Goal: Information Seeking & Learning: Check status

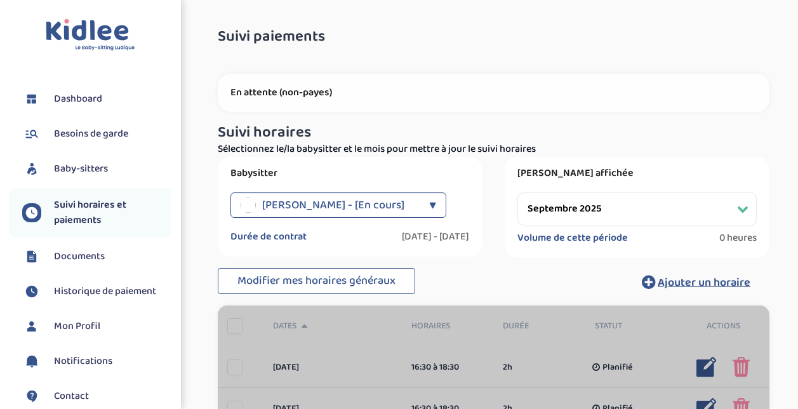
select select "septembre 2025"
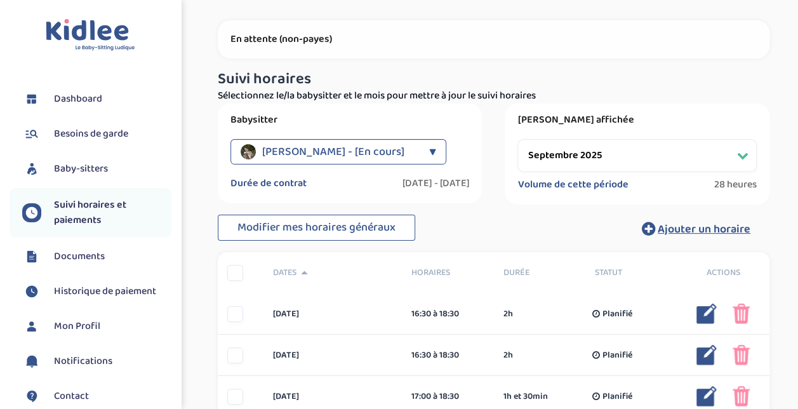
scroll to position [190, 0]
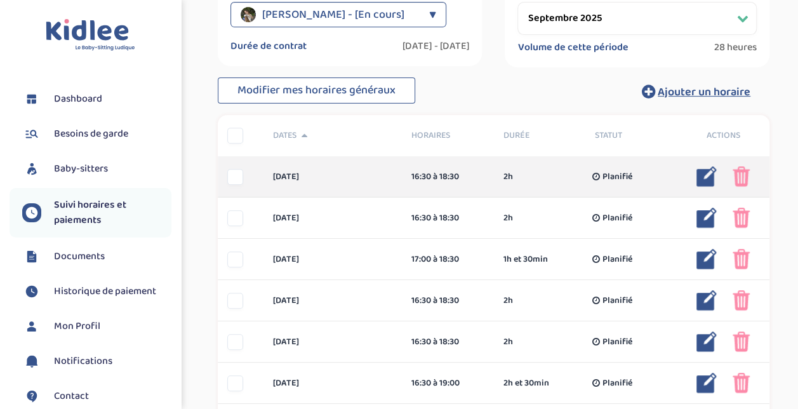
click at [231, 181] on div at bounding box center [235, 177] width 16 height 16
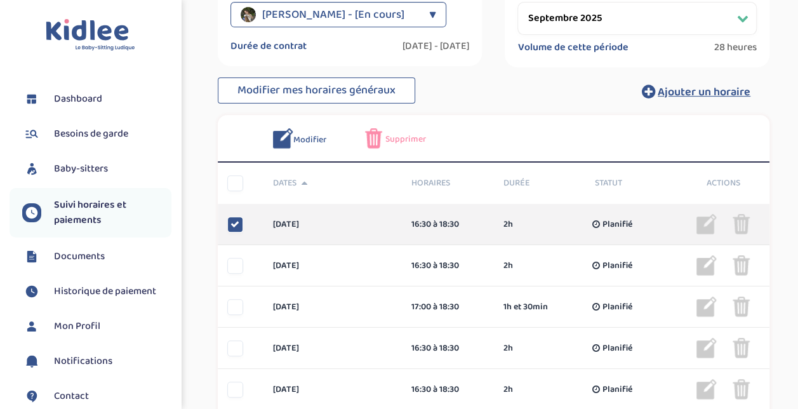
click at [233, 227] on icon at bounding box center [234, 224] width 9 height 9
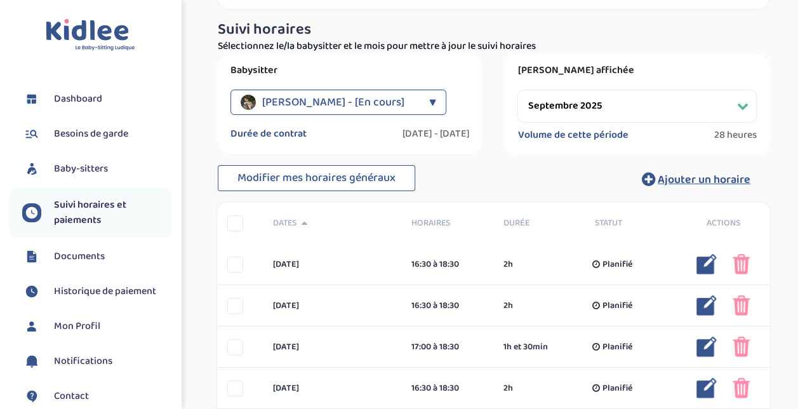
scroll to position [0, 0]
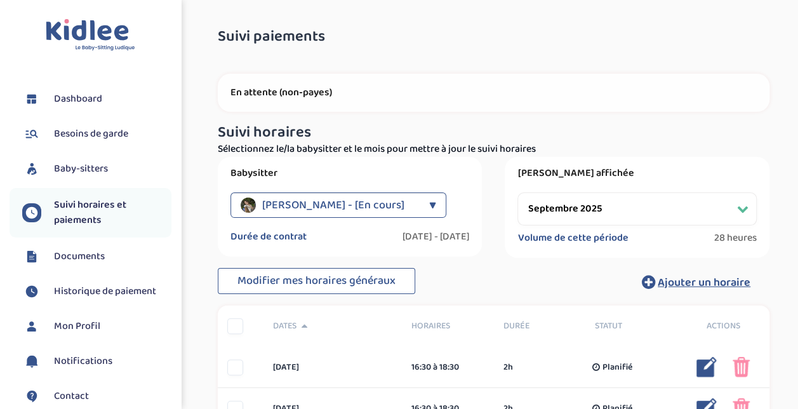
click at [60, 258] on span "Documents" at bounding box center [79, 256] width 51 height 15
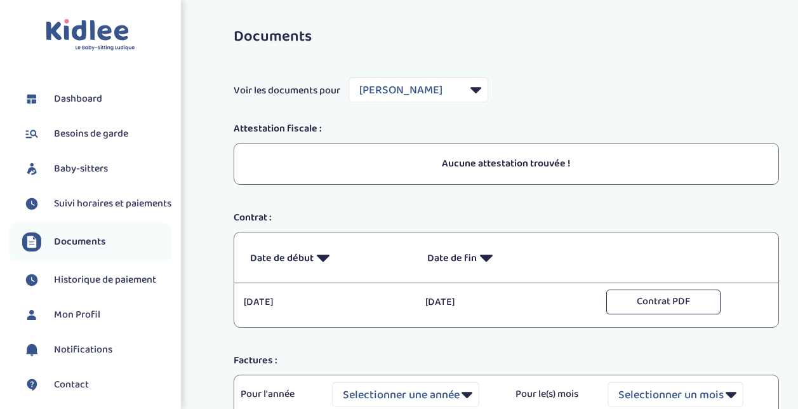
select select "44189"
click at [74, 211] on span "Suivi horaires et paiements" at bounding box center [112, 203] width 117 height 15
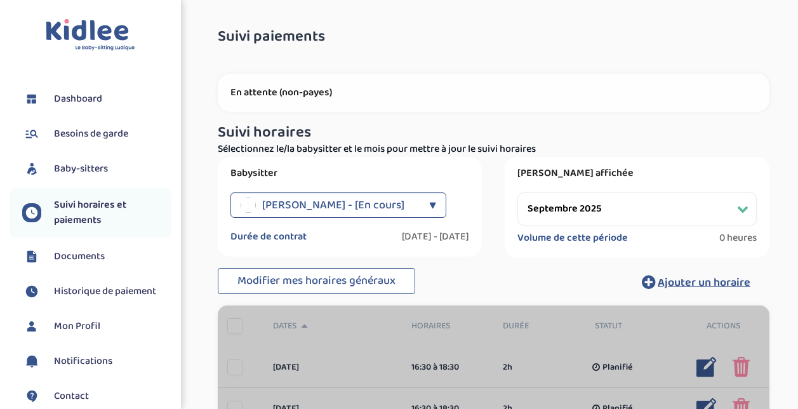
select select "septembre 2025"
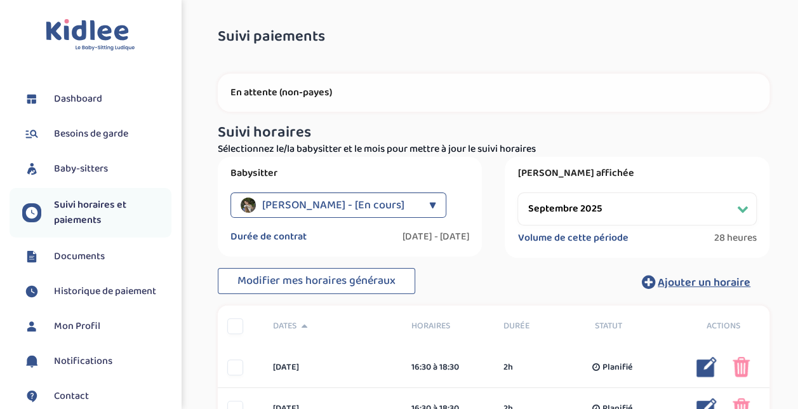
click at [96, 94] on span "Dashboard" at bounding box center [78, 98] width 48 height 15
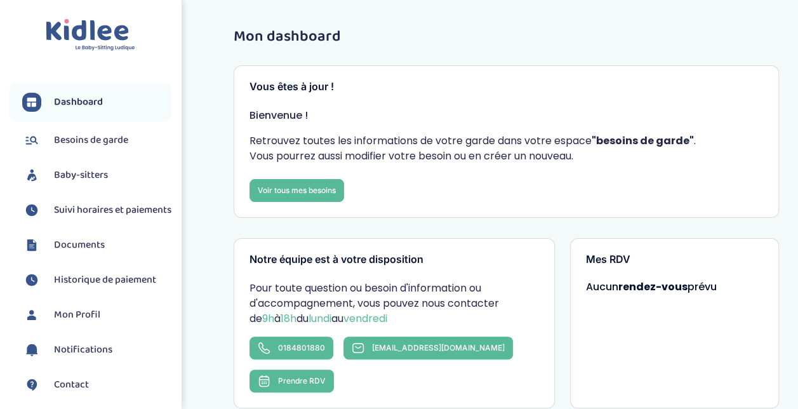
click at [96, 136] on span "Besoins de garde" at bounding box center [91, 140] width 74 height 15
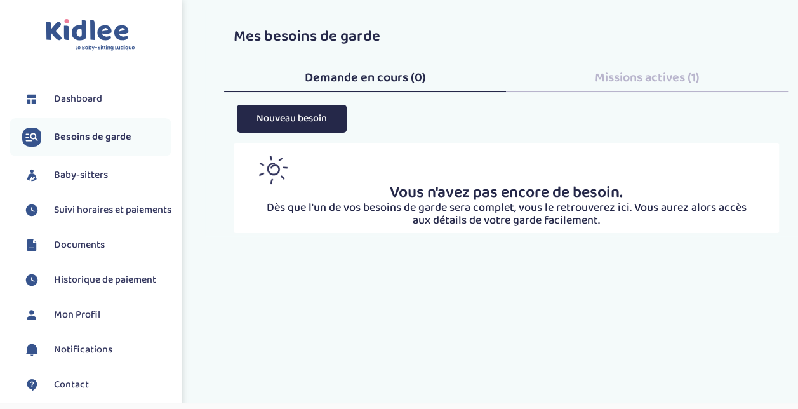
click at [85, 179] on span "Baby-sitters" at bounding box center [81, 175] width 54 height 15
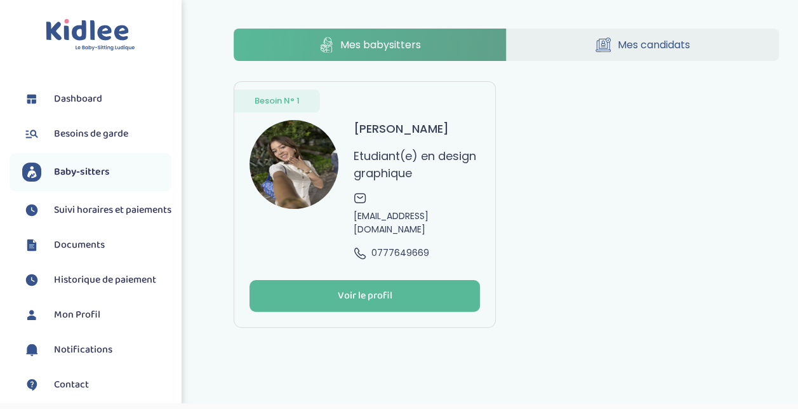
click at [83, 204] on span "Suivi horaires et paiements" at bounding box center [112, 209] width 117 height 15
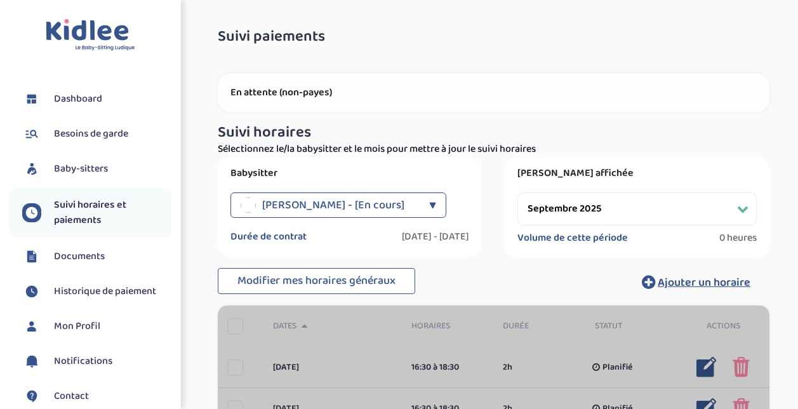
select select "septembre 2025"
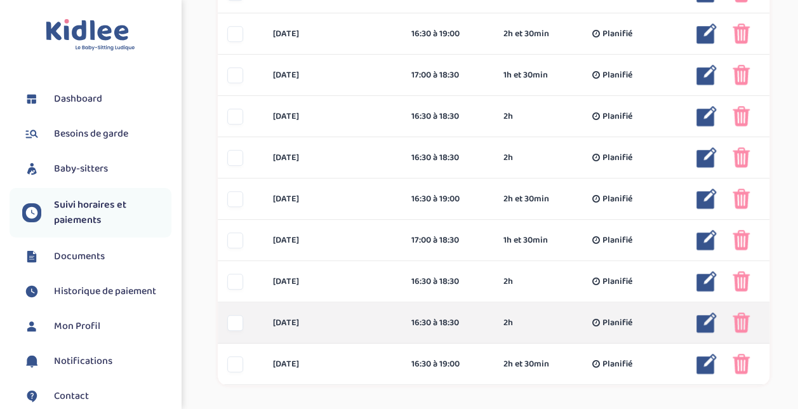
scroll to position [630, 0]
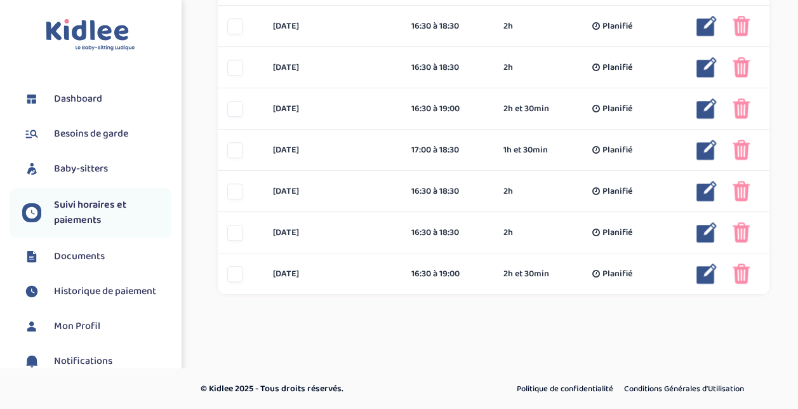
click at [70, 253] on span "Documents" at bounding box center [79, 256] width 51 height 15
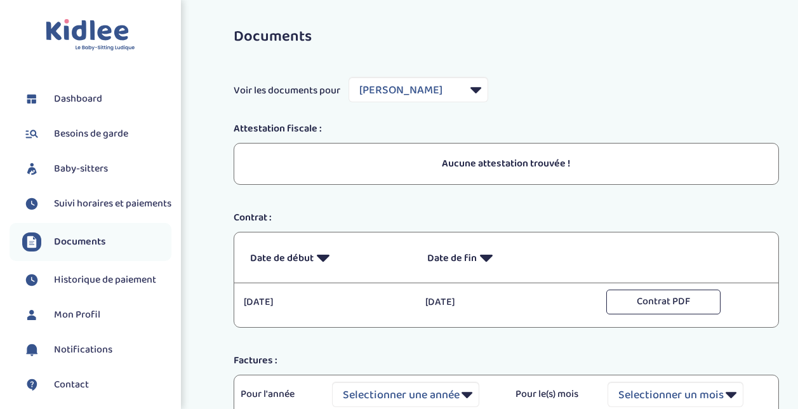
select select "44189"
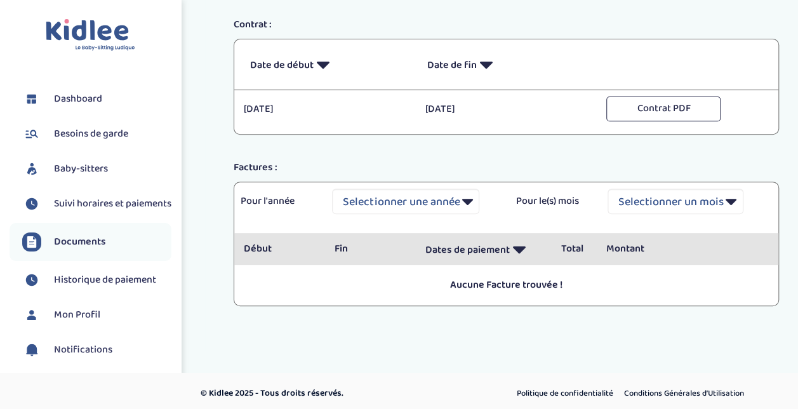
scroll to position [196, 0]
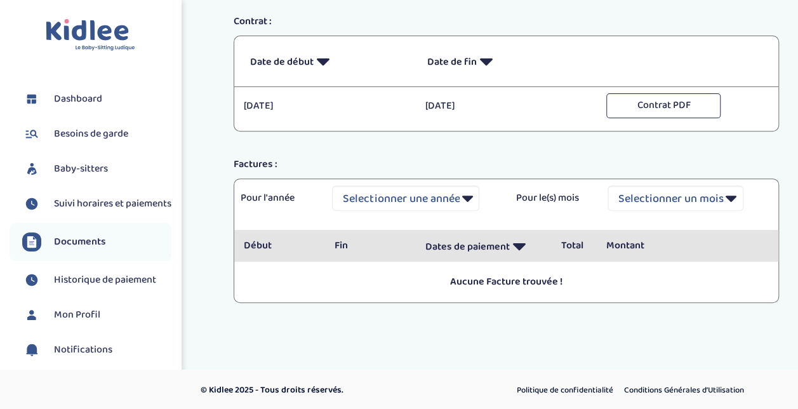
drag, startPoint x: 452, startPoint y: 280, endPoint x: 554, endPoint y: 281, distance: 102.2
click at [554, 281] on p "Aucune Facture trouvée !" at bounding box center [506, 281] width 525 height 15
drag, startPoint x: 554, startPoint y: 281, endPoint x: 543, endPoint y: 283, distance: 11.1
click at [544, 283] on p "Aucune Facture trouvée !" at bounding box center [506, 281] width 525 height 15
click at [446, 187] on select "Selectionner une année 2021 2021 2021 2021 2021 2021 2021 2021 2021 2021 2021 2…" at bounding box center [405, 197] width 147 height 25
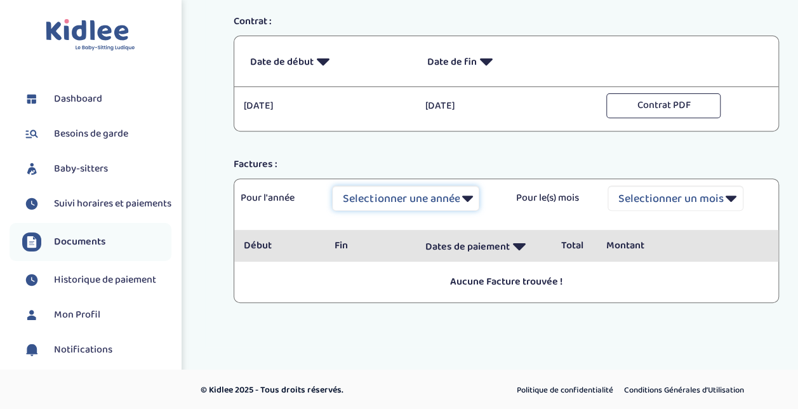
drag, startPoint x: 446, startPoint y: 194, endPoint x: 460, endPoint y: 194, distance: 14.6
click at [446, 194] on select "Selectionner une année 2021 2021 2021 2021 2021 2021 2021 2021 2021 2021 2021 2…" at bounding box center [405, 197] width 147 height 25
click at [625, 194] on select "Selectionner un mois Tout [PERSON_NAME] Mars [PERSON_NAME] Juin Juillet Août Se…" at bounding box center [675, 197] width 136 height 25
select select "9"
click at [607, 185] on select "Selectionner un mois Tout [PERSON_NAME] Mars [PERSON_NAME] Juin Juillet Août Se…" at bounding box center [675, 197] width 136 height 25
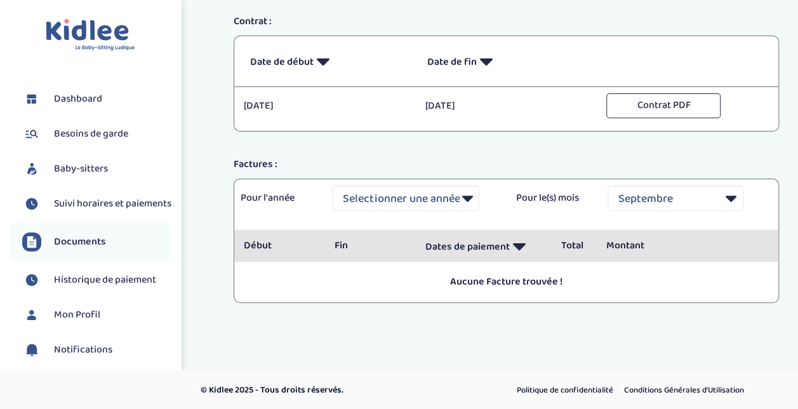
click at [623, 328] on div "Documents Voir les documents pour Filtrer par Baby-sitter [PERSON_NAME] Attesta…" at bounding box center [506, 80] width 583 height 515
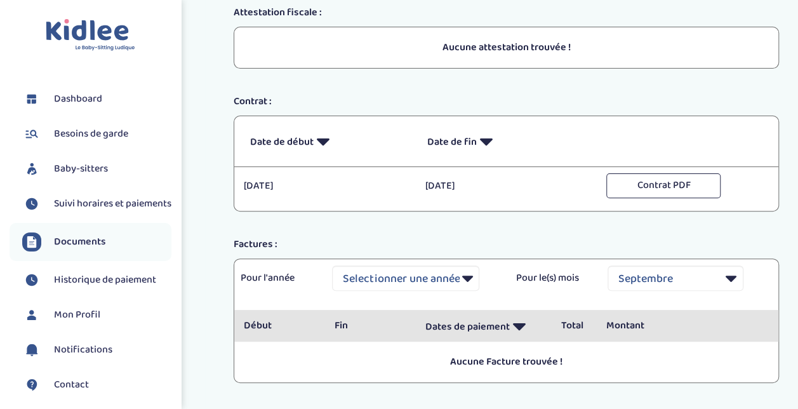
scroll to position [69, 0]
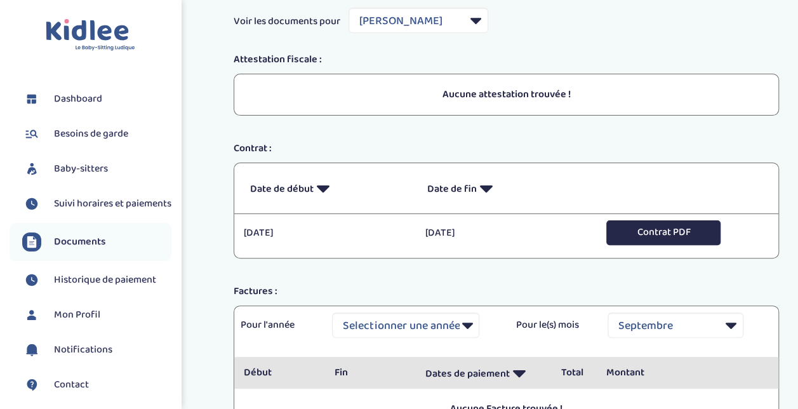
click at [644, 231] on button "Contrat PDF" at bounding box center [663, 232] width 114 height 25
click at [472, 51] on div "Documents Voir les documents pour Filtrer par Baby-sitter Latamna Ryma Attestat…" at bounding box center [506, 207] width 583 height 515
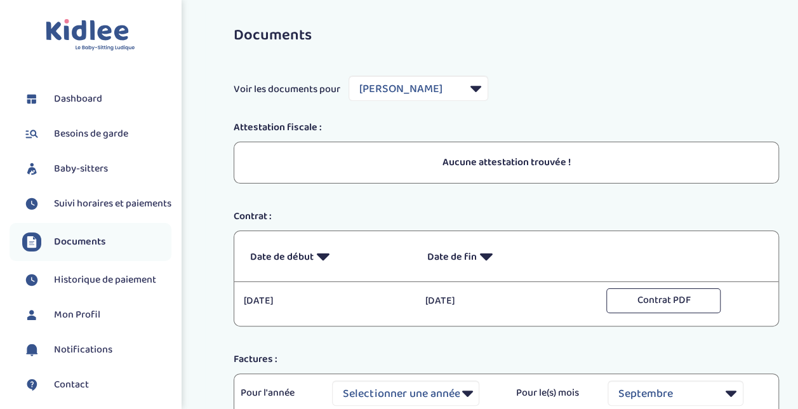
scroll to position [0, 0]
click at [125, 288] on span "Historique de paiement" at bounding box center [105, 279] width 102 height 15
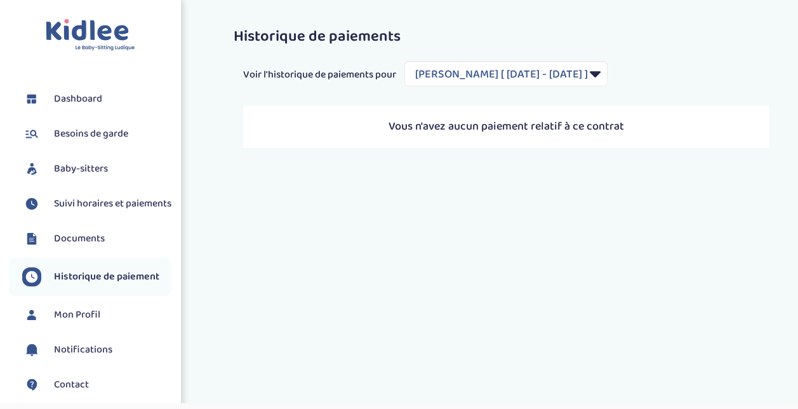
select select "2139"
click at [84, 322] on span "Mon Profil" at bounding box center [77, 314] width 46 height 15
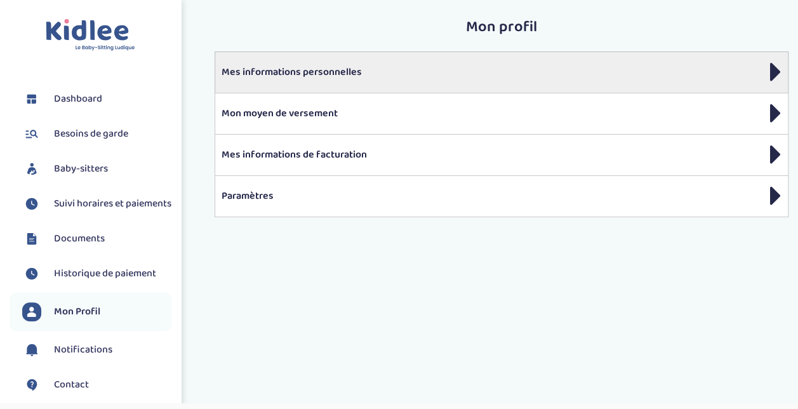
click at [361, 65] on p "Mes informations personnelles" at bounding box center [502, 72] width 560 height 15
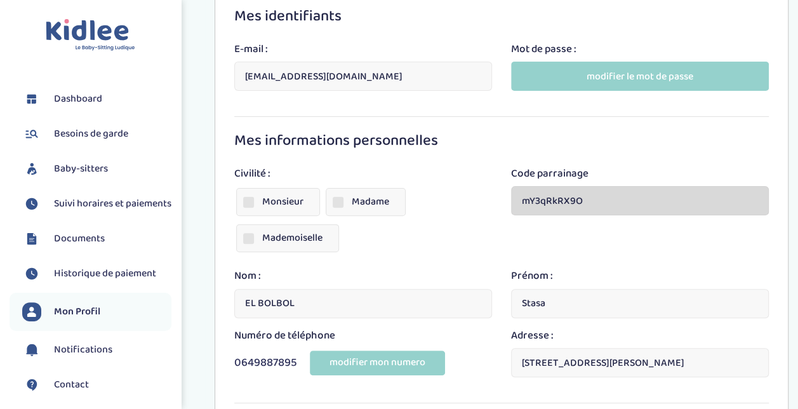
scroll to position [227, 0]
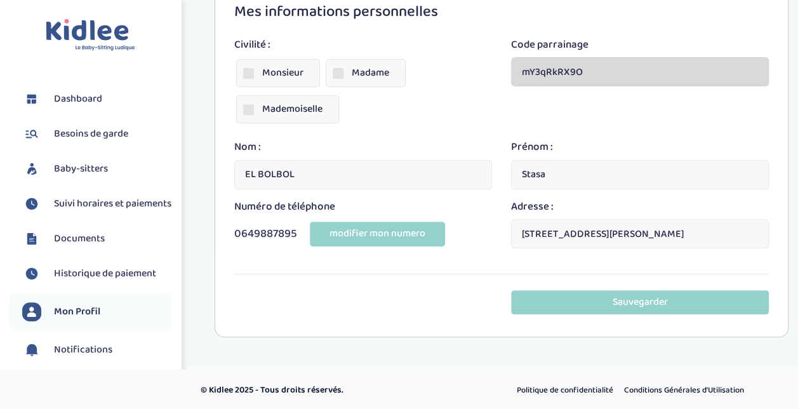
click at [87, 319] on span "Mon Profil" at bounding box center [77, 311] width 46 height 15
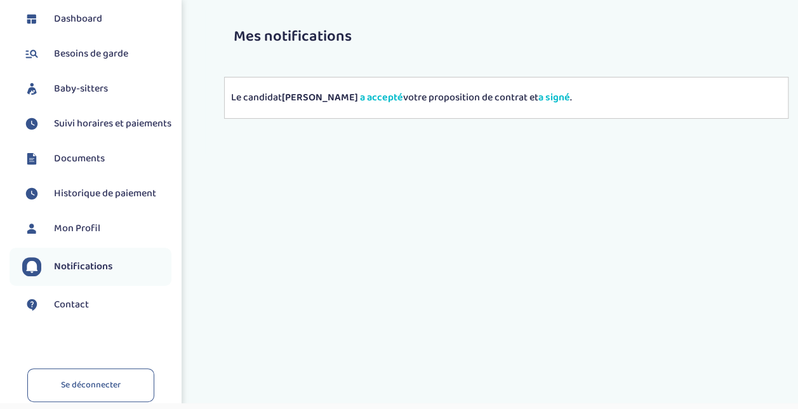
scroll to position [147, 0]
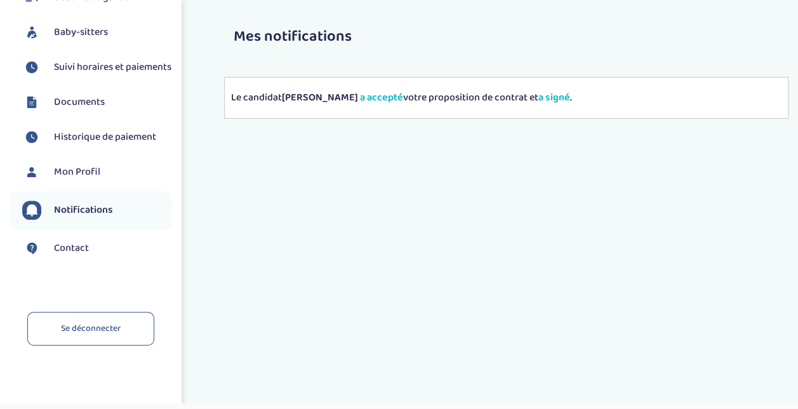
click at [102, 246] on link "Contact" at bounding box center [96, 248] width 149 height 19
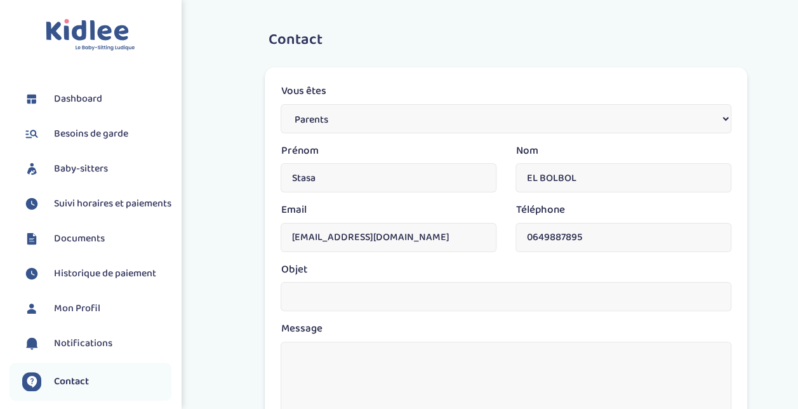
click at [88, 96] on span "Dashboard" at bounding box center [78, 98] width 48 height 15
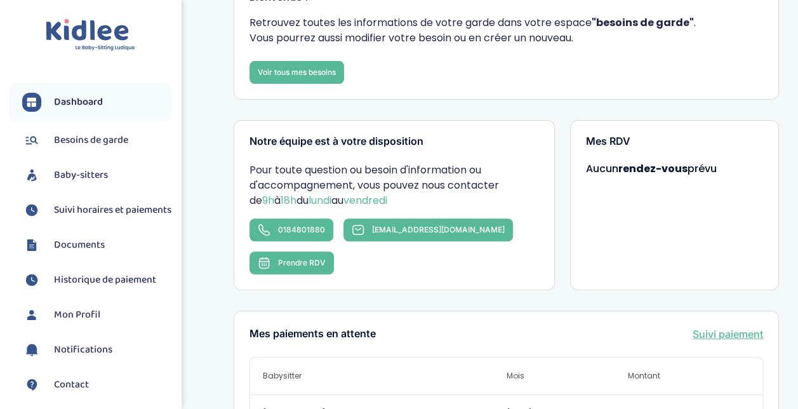
scroll to position [254, 0]
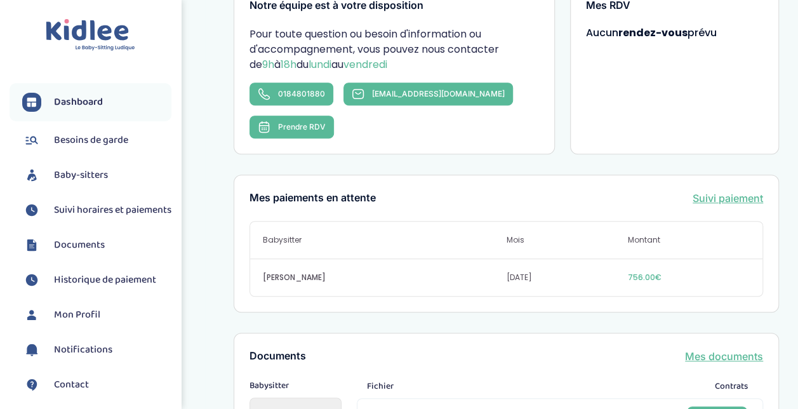
click at [644, 272] on span "756.00€" at bounding box center [689, 277] width 122 height 11
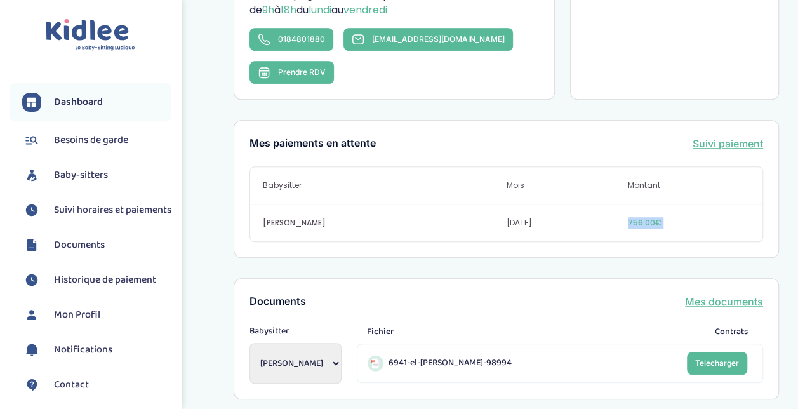
scroll to position [381, 0]
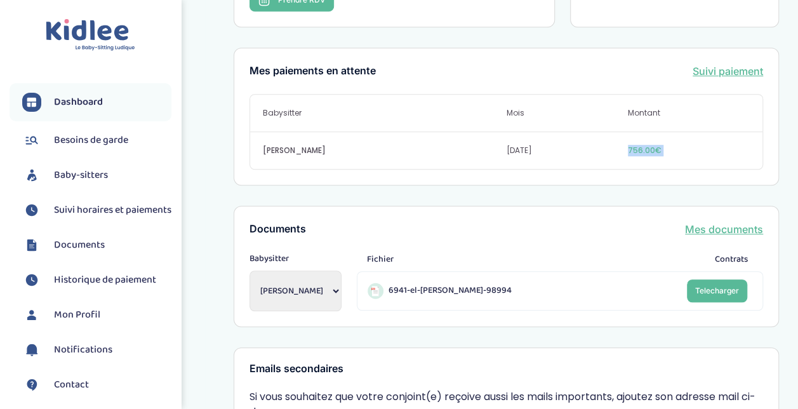
click at [708, 63] on link "Suivi paiement" at bounding box center [728, 70] width 70 height 15
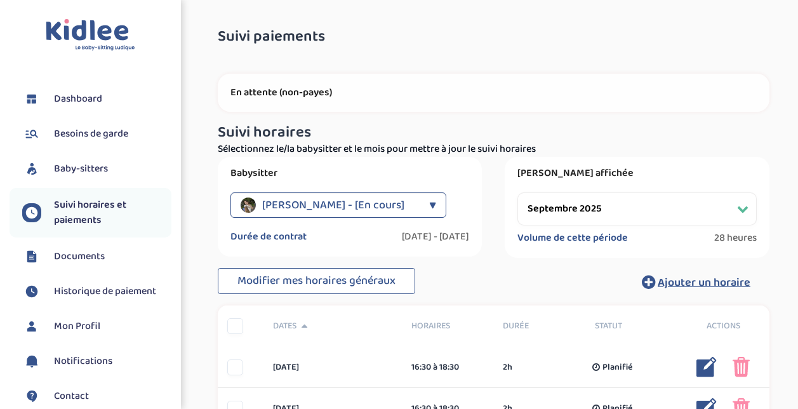
select select "septembre 2025"
